Goal: Entertainment & Leisure: Consume media (video, audio)

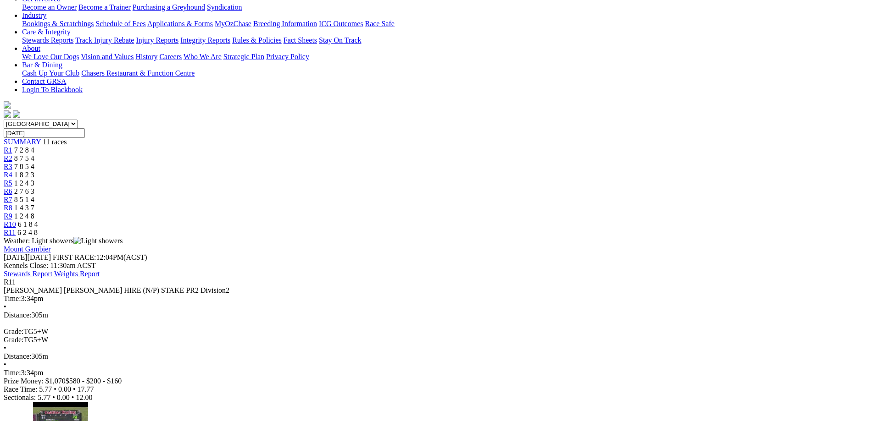
scroll to position [183, 0]
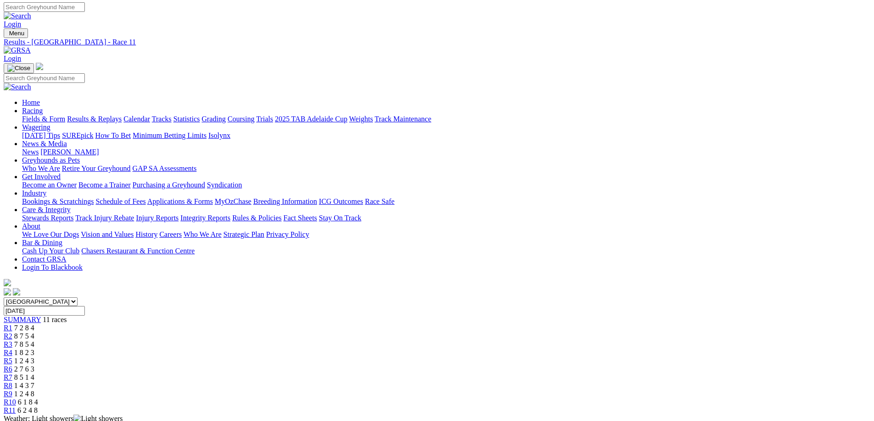
scroll to position [0, 0]
click at [12, 392] on span "R9" at bounding box center [8, 396] width 9 height 8
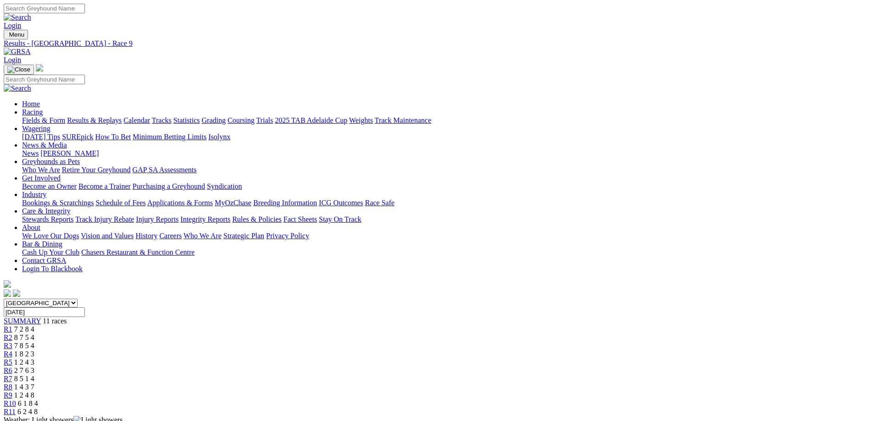
click at [603, 392] on div "R9 1 2 4 8" at bounding box center [437, 396] width 866 height 8
